Goal: Task Accomplishment & Management: Use online tool/utility

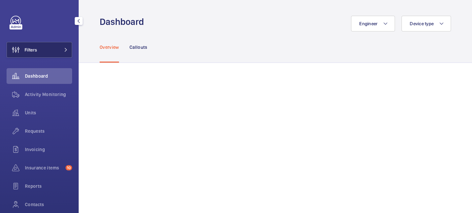
click at [62, 52] on button "Filters" at bounding box center [40, 50] width 66 height 16
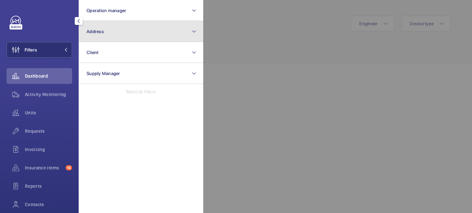
click at [118, 31] on button "Address" at bounding box center [141, 31] width 125 height 21
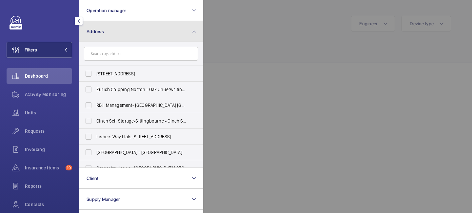
click at [197, 33] on button "Address" at bounding box center [141, 31] width 125 height 21
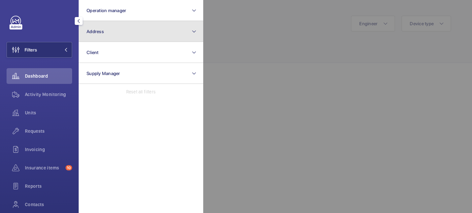
click at [197, 33] on button "Address" at bounding box center [141, 31] width 125 height 21
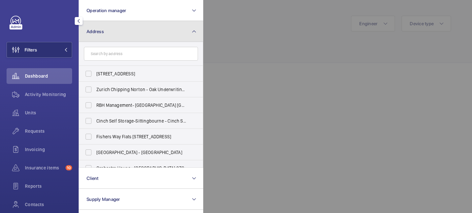
click at [194, 32] on mat-icon at bounding box center [193, 32] width 5 height 8
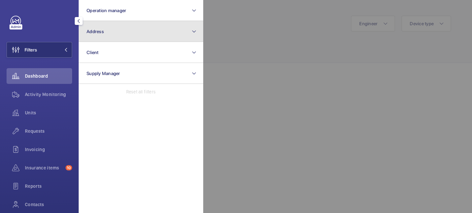
click at [194, 32] on mat-icon at bounding box center [193, 32] width 5 height 8
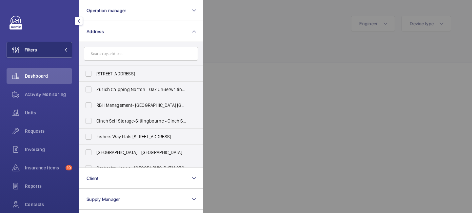
click at [151, 54] on input "text" at bounding box center [141, 54] width 114 height 14
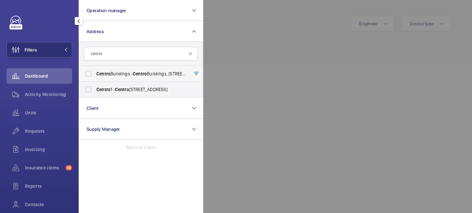
type input "centro"
click at [127, 74] on span "[GEOGRAPHIC_DATA] - [GEOGRAPHIC_DATA], [STREET_ADDRESS][PERSON_NAME]" at bounding box center [141, 73] width 90 height 7
click at [95, 74] on input "[GEOGRAPHIC_DATA] - [GEOGRAPHIC_DATA], [STREET_ADDRESS][PERSON_NAME]" at bounding box center [88, 73] width 13 height 13
checkbox input "true"
click at [249, 33] on div at bounding box center [439, 106] width 472 height 213
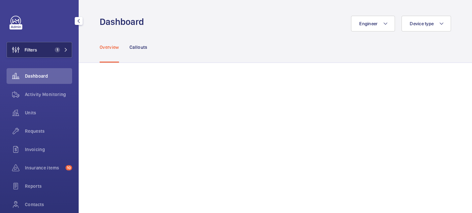
click at [70, 53] on button "Filters 1" at bounding box center [40, 50] width 66 height 16
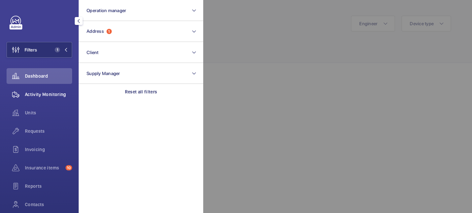
click at [54, 90] on div "Activity Monitoring" at bounding box center [40, 95] width 66 height 16
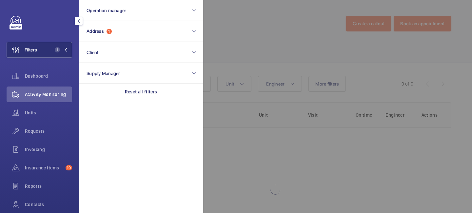
click at [254, 42] on div at bounding box center [439, 106] width 472 height 213
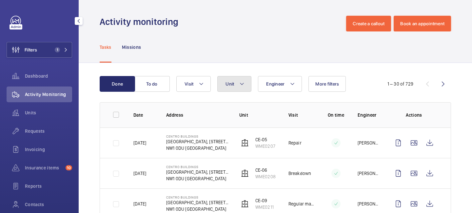
click at [244, 80] on button "Unit" at bounding box center [234, 84] width 34 height 16
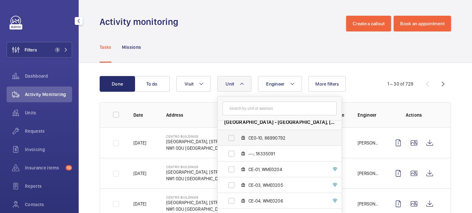
scroll to position [7, 0]
click at [255, 136] on span "CE0-10, 86990792" at bounding box center [287, 137] width 76 height 7
click at [238, 136] on input "CE0-10, 86990792" at bounding box center [231, 137] width 13 height 13
checkbox input "true"
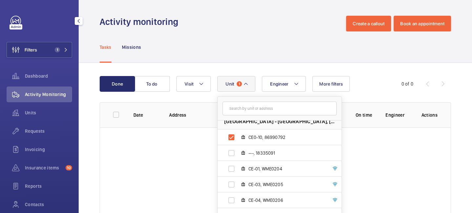
click at [358, 94] on wm-front-table "Done To do Engineer Unit 1 Centro Buildings - Centro Buildings, [STREET_ADDRESS…" at bounding box center [275, 164] width 351 height 176
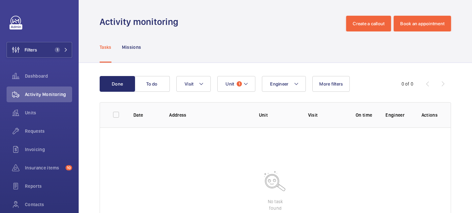
scroll to position [55, 0]
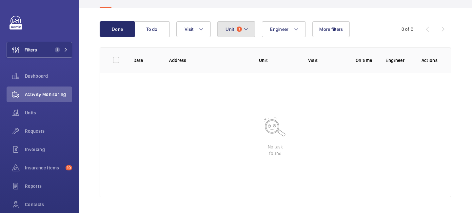
click at [250, 28] on button "Unit 1" at bounding box center [236, 29] width 38 height 16
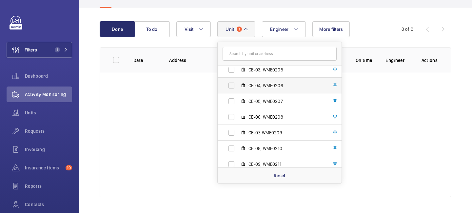
scroll to position [87, 0]
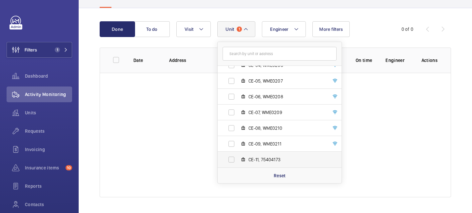
click at [232, 160] on label "CE-11, 75404173" at bounding box center [274, 160] width 113 height 16
click at [232, 160] on input "CE-11, 75404173" at bounding box center [231, 159] width 13 height 13
checkbox input "true"
click at [166, 125] on div at bounding box center [275, 135] width 351 height 125
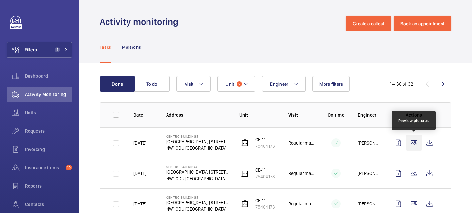
click at [413, 145] on wm-front-icon-button at bounding box center [414, 143] width 16 height 16
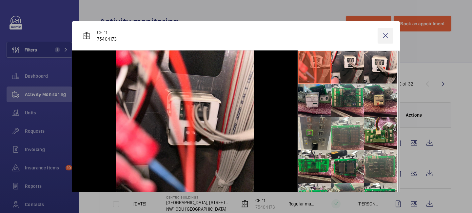
click at [387, 39] on wm-front-icon-button at bounding box center [386, 36] width 16 height 16
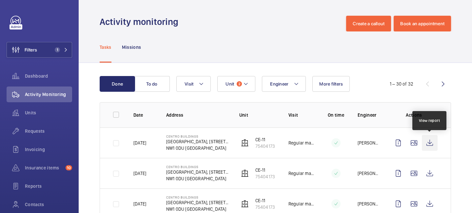
click at [434, 147] on wm-front-icon-button at bounding box center [430, 143] width 16 height 16
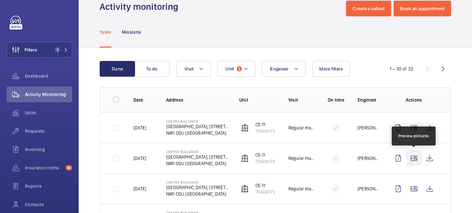
click at [414, 161] on wm-front-icon-button at bounding box center [414, 158] width 16 height 16
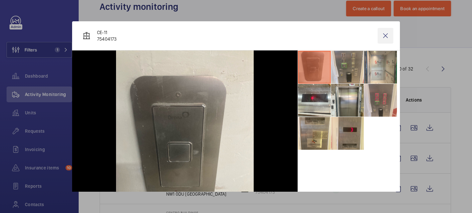
click at [387, 34] on wm-front-icon-button at bounding box center [386, 36] width 16 height 16
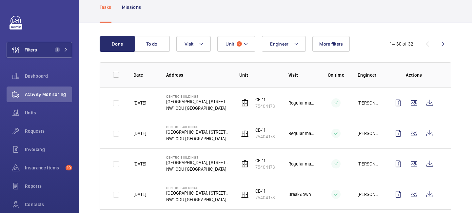
scroll to position [53, 0]
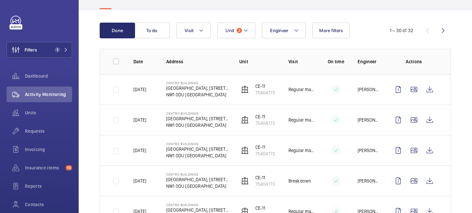
click at [412, 159] on td at bounding box center [415, 150] width 71 height 30
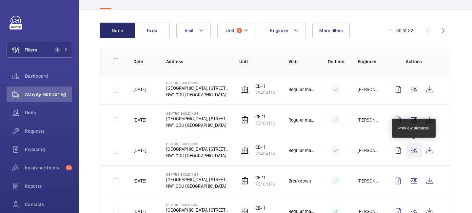
click at [414, 152] on wm-front-icon-button at bounding box center [414, 151] width 16 height 16
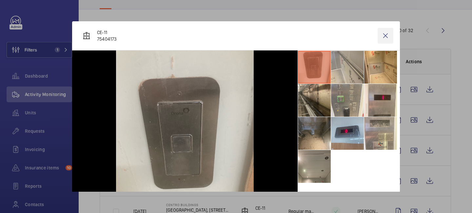
click at [389, 38] on wm-front-icon-button at bounding box center [386, 36] width 16 height 16
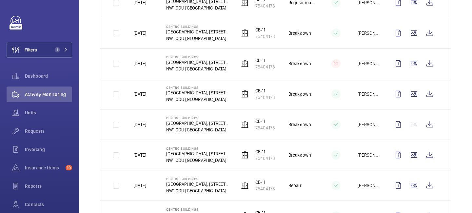
scroll to position [0, 0]
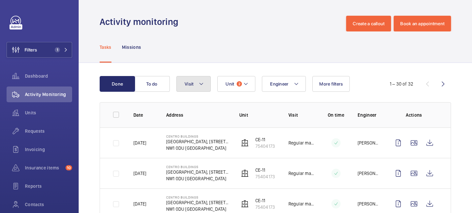
click at [202, 80] on mat-icon at bounding box center [201, 84] width 5 height 8
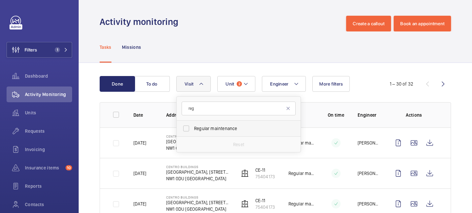
type input "reg"
click at [216, 129] on span "Regular maintenance" at bounding box center [239, 128] width 90 height 7
click at [193, 129] on input "Regular maintenance" at bounding box center [186, 128] width 13 height 13
checkbox input "true"
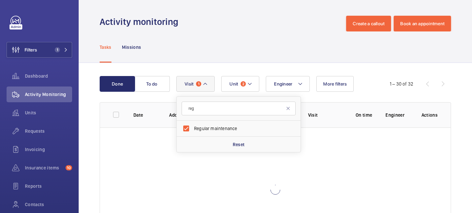
click at [259, 38] on div "Tasks Missions" at bounding box center [275, 46] width 351 height 31
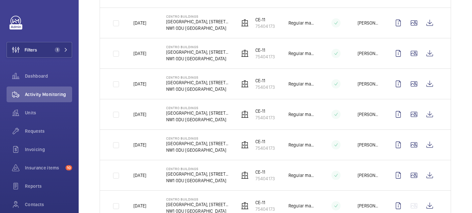
scroll to position [327, 0]
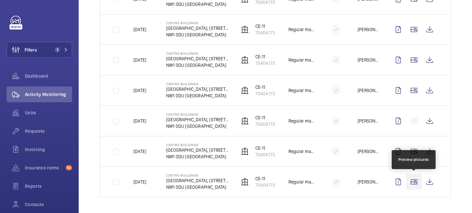
click at [410, 181] on wm-front-icon-button at bounding box center [414, 182] width 16 height 16
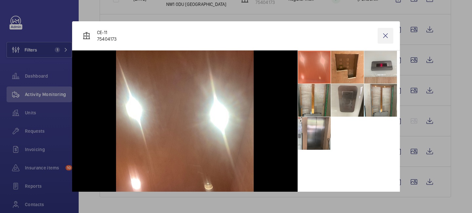
click at [388, 35] on wm-front-icon-button at bounding box center [386, 36] width 16 height 16
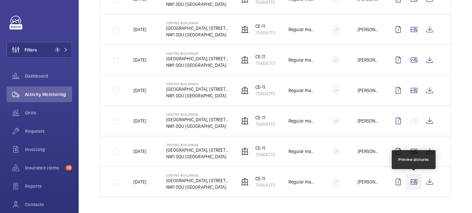
click at [413, 181] on wm-front-icon-button at bounding box center [414, 182] width 16 height 16
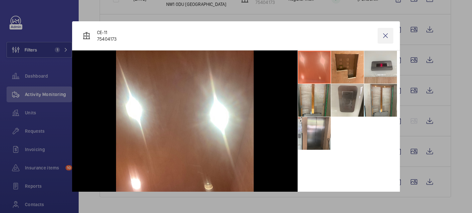
click at [386, 36] on wm-front-icon-button at bounding box center [386, 36] width 16 height 16
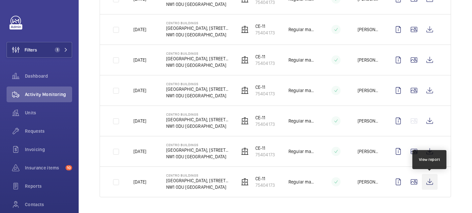
click at [427, 178] on wm-front-icon-button at bounding box center [430, 182] width 16 height 16
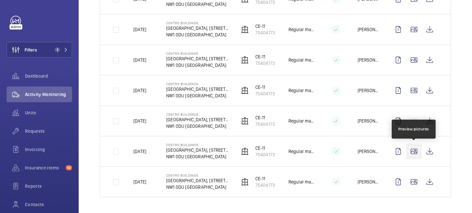
click at [414, 150] on wm-front-icon-button at bounding box center [414, 152] width 16 height 16
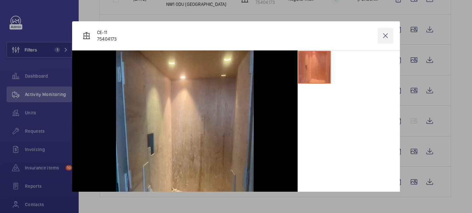
click at [388, 35] on wm-front-icon-button at bounding box center [386, 36] width 16 height 16
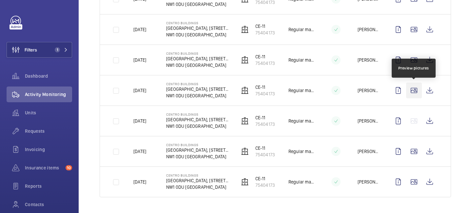
click at [412, 91] on wm-front-icon-button at bounding box center [414, 91] width 16 height 16
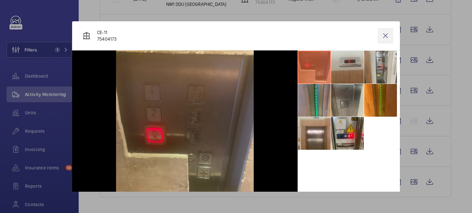
click at [386, 40] on wm-front-icon-button at bounding box center [386, 36] width 16 height 16
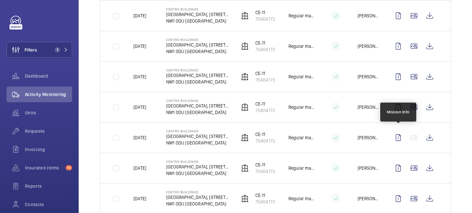
scroll to position [0, 0]
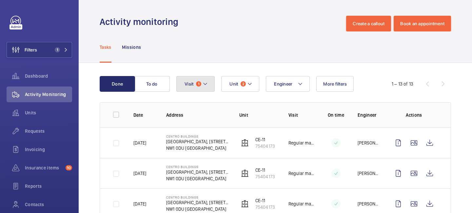
click at [208, 84] on mat-icon at bounding box center [205, 84] width 5 height 8
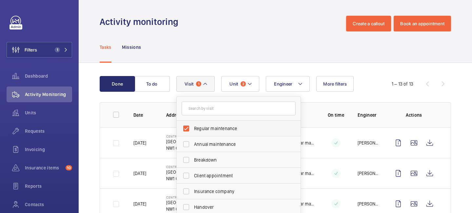
click at [185, 126] on label "Regular maintenance" at bounding box center [234, 129] width 114 height 16
click at [185, 126] on input "Regular maintenance" at bounding box center [186, 128] width 13 height 13
checkbox input "false"
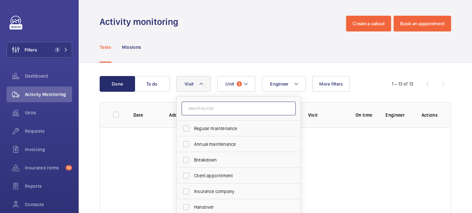
click at [199, 109] on input "text" at bounding box center [239, 109] width 114 height 14
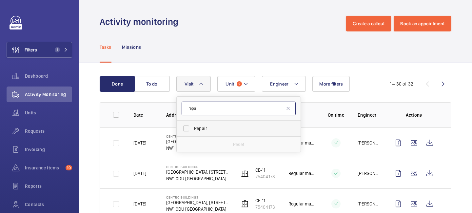
type input "repai"
click at [199, 129] on span "Repair" at bounding box center [239, 128] width 90 height 7
click at [193, 129] on input "Repair" at bounding box center [186, 128] width 13 height 13
checkbox input "true"
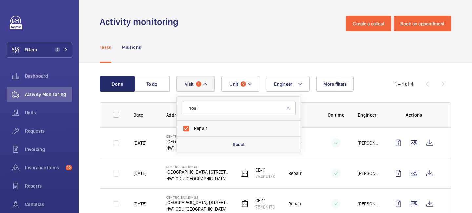
click at [364, 80] on div "Engineer Unit 2 Visit 1 repai Repair Reset More filters" at bounding box center [274, 84] width 196 height 16
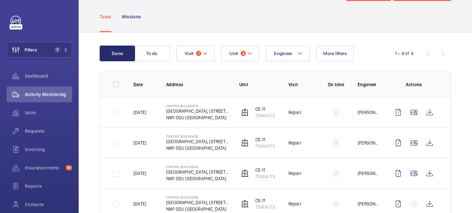
scroll to position [52, 0]
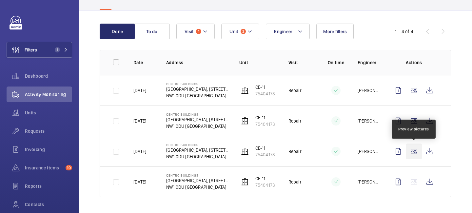
click at [414, 149] on wm-front-icon-button at bounding box center [414, 152] width 16 height 16
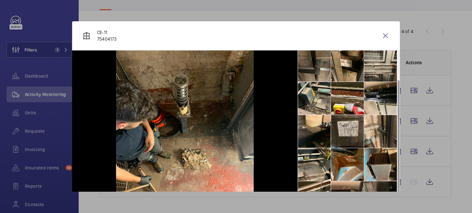
scroll to position [0, 0]
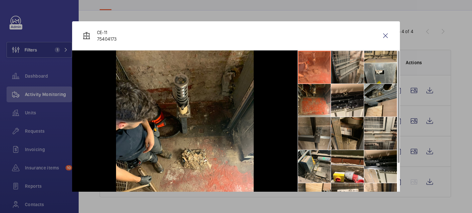
click at [344, 129] on li at bounding box center [347, 133] width 33 height 33
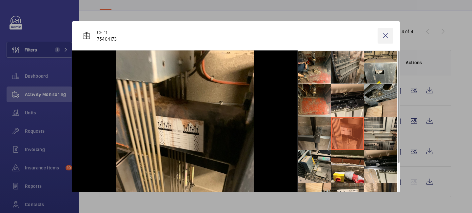
click at [384, 39] on wm-front-icon-button at bounding box center [386, 36] width 16 height 16
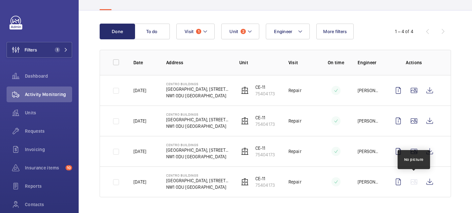
click at [412, 180] on wm-front-icon-button at bounding box center [414, 182] width 16 height 16
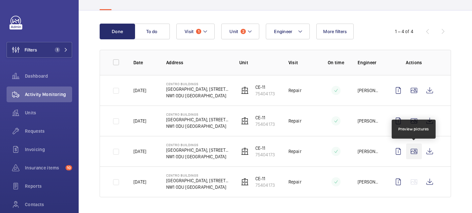
click at [411, 153] on wm-front-icon-button at bounding box center [414, 152] width 16 height 16
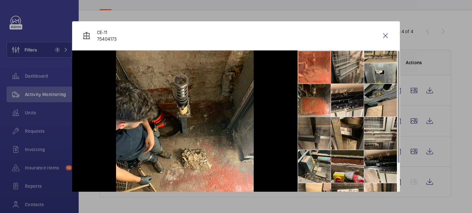
scroll to position [115, 0]
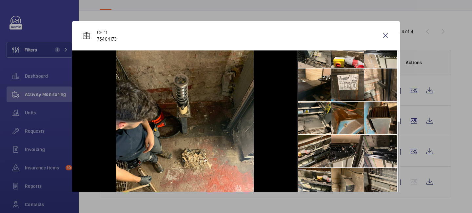
click at [349, 127] on li at bounding box center [347, 118] width 33 height 33
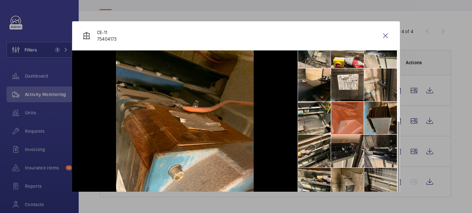
click at [377, 112] on li at bounding box center [380, 118] width 33 height 33
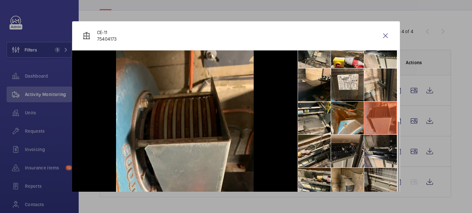
click at [350, 155] on li at bounding box center [347, 151] width 33 height 33
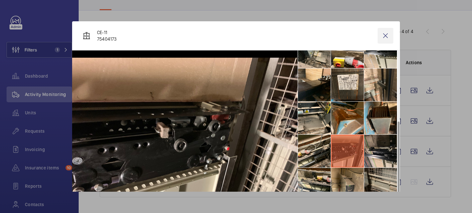
click at [386, 35] on wm-front-icon-button at bounding box center [386, 36] width 16 height 16
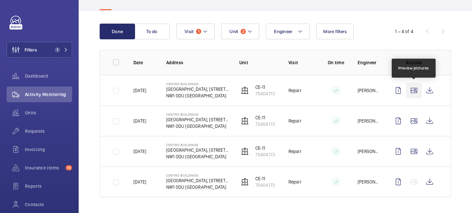
click at [413, 90] on wm-front-icon-button at bounding box center [414, 91] width 16 height 16
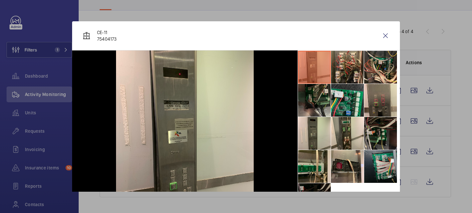
click at [411, 118] on div at bounding box center [236, 106] width 472 height 213
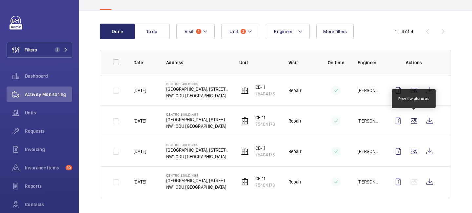
click at [411, 118] on wm-front-icon-button at bounding box center [414, 121] width 16 height 16
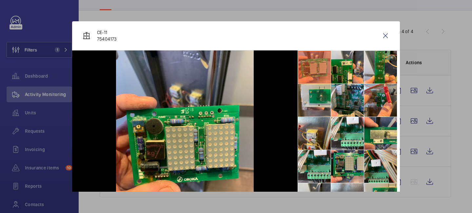
click at [412, 149] on div at bounding box center [236, 106] width 472 height 213
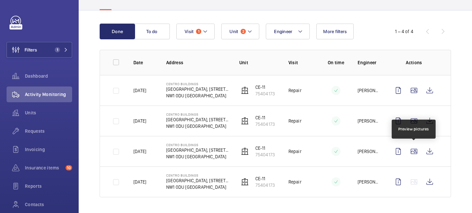
click at [412, 149] on wm-front-icon-button at bounding box center [414, 152] width 16 height 16
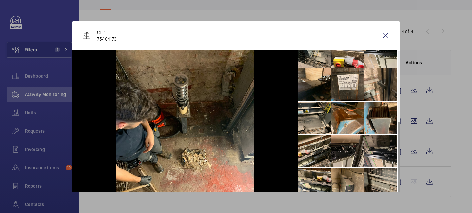
click at [416, 162] on div at bounding box center [236, 106] width 472 height 213
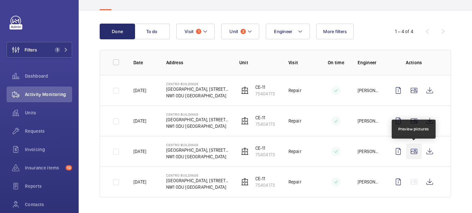
scroll to position [0, 0]
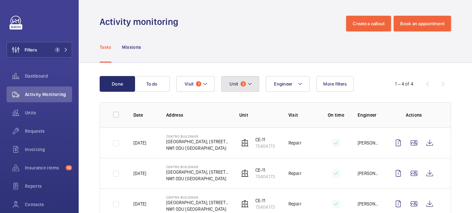
click at [256, 83] on button "Unit 2" at bounding box center [240, 84] width 38 height 16
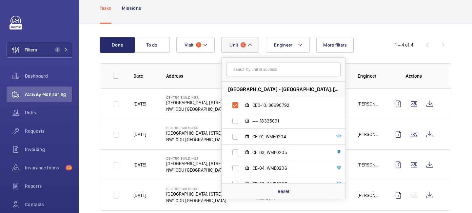
click at [375, 44] on div "1 – 4 of 4" at bounding box center [411, 45] width 79 height 8
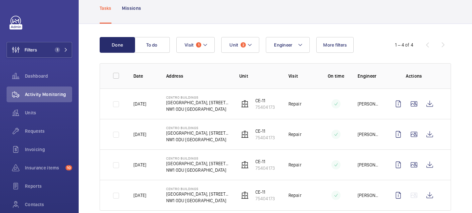
scroll to position [52, 0]
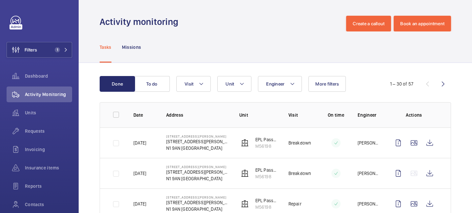
scroll to position [78, 0]
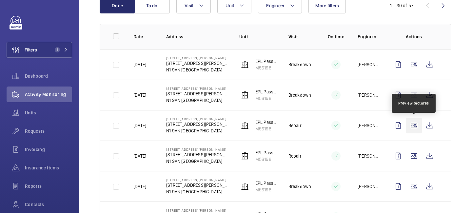
click at [410, 122] on wm-front-icon-button at bounding box center [414, 126] width 16 height 16
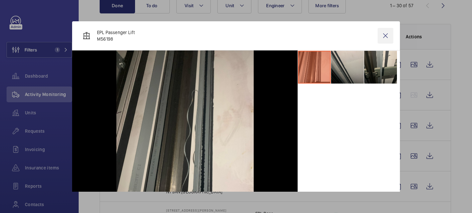
click at [386, 35] on wm-front-icon-button at bounding box center [386, 36] width 16 height 16
